Goal: Find specific page/section: Find specific page/section

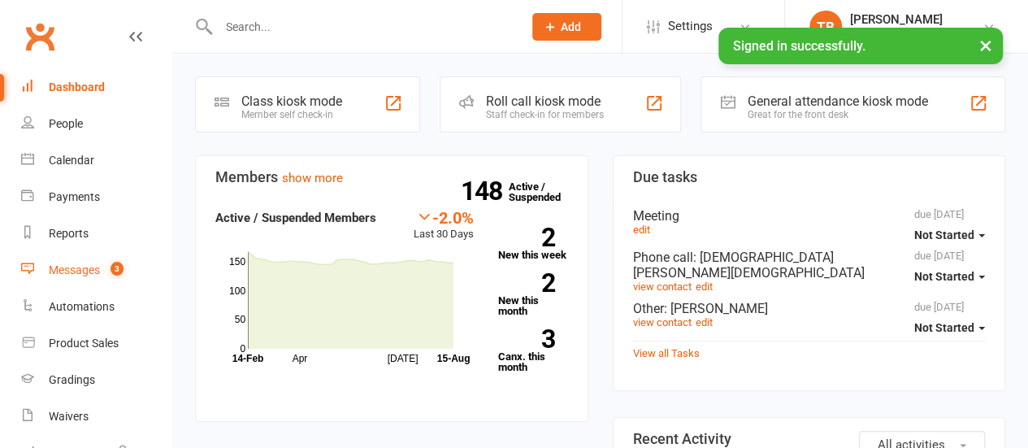
click at [81, 277] on link "Messages 3" at bounding box center [96, 270] width 150 height 37
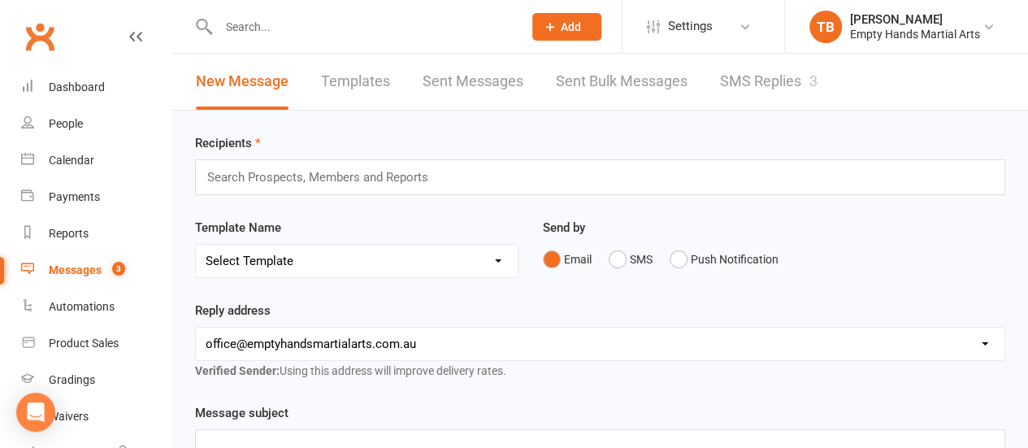
click at [744, 76] on link "SMS Replies 3" at bounding box center [769, 82] width 98 height 56
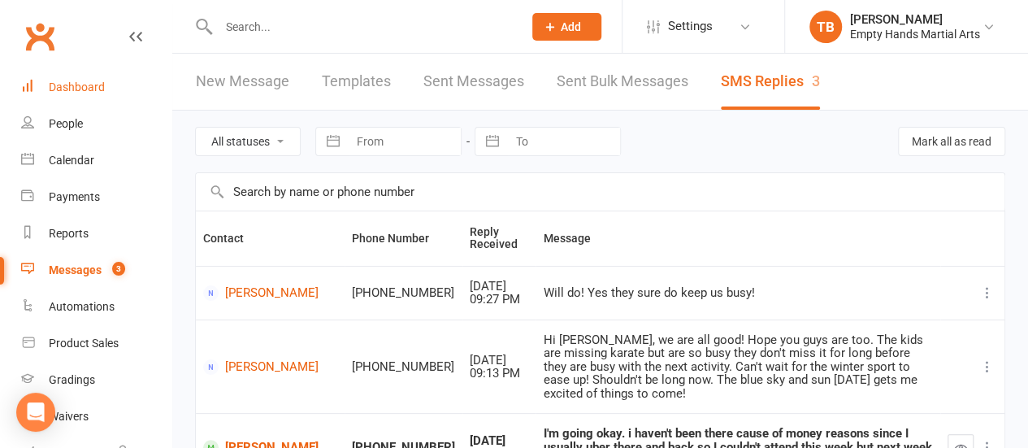
click at [77, 78] on link "Dashboard" at bounding box center [96, 87] width 150 height 37
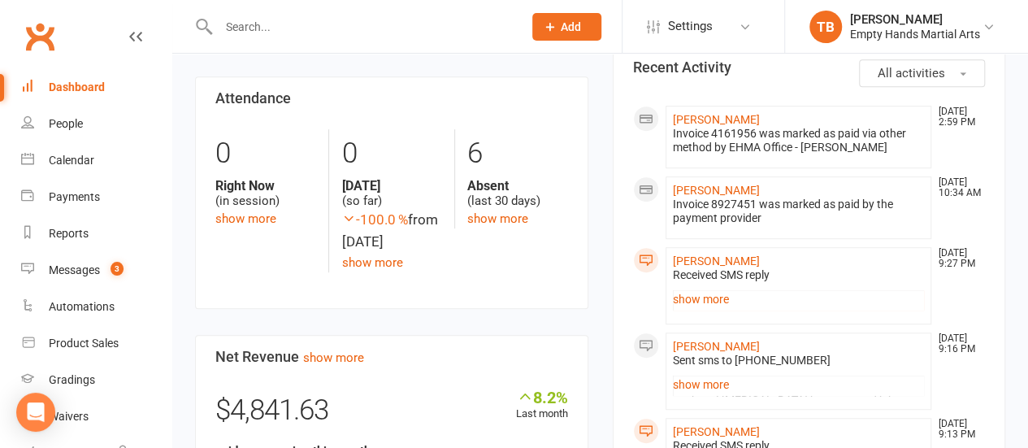
scroll to position [366, 0]
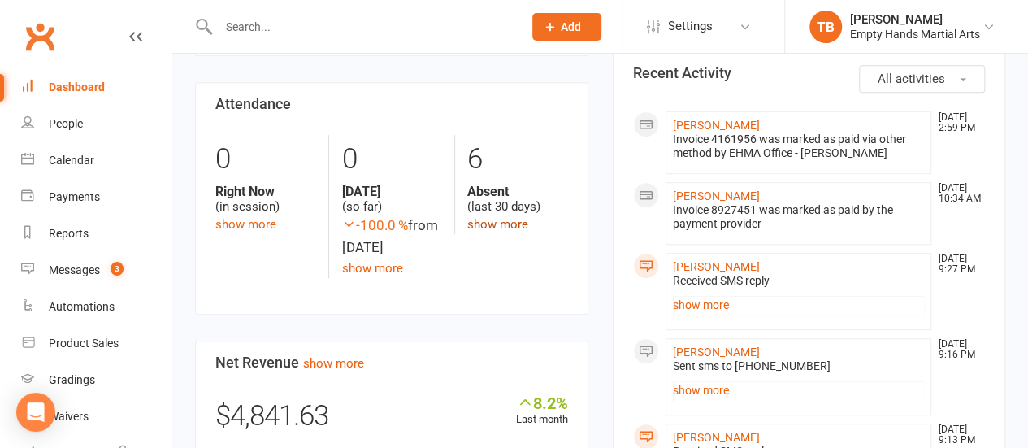
click at [507, 223] on link "show more" at bounding box center [497, 224] width 61 height 15
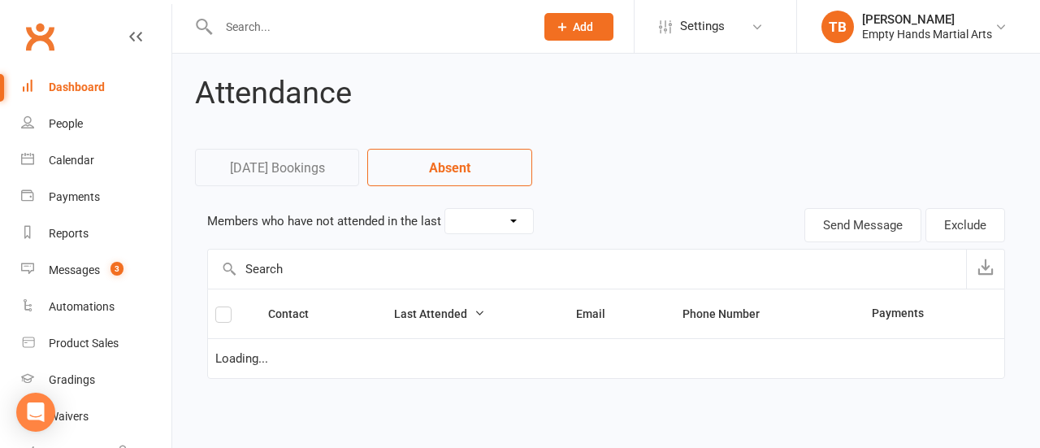
select select "30"
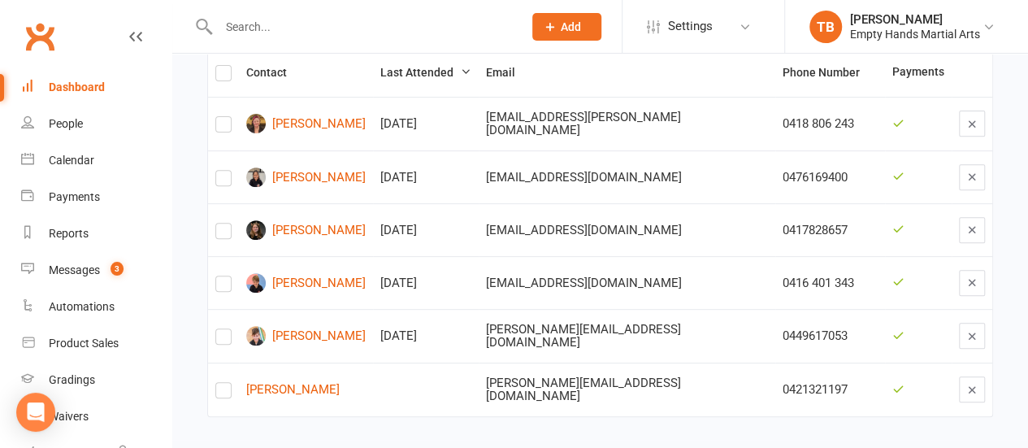
scroll to position [262, 0]
